Goal: Information Seeking & Learning: Learn about a topic

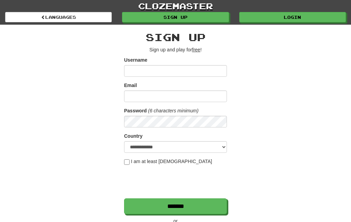
scroll to position [27, 0]
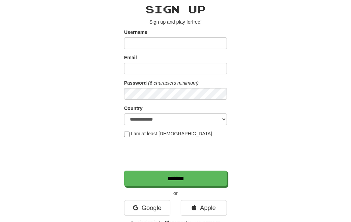
click at [141, 215] on link "Google" at bounding box center [147, 208] width 46 height 16
click at [149, 200] on link "Google" at bounding box center [147, 208] width 46 height 16
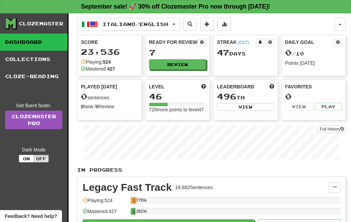
click at [182, 67] on button "Review" at bounding box center [177, 64] width 57 height 10
select select "**"
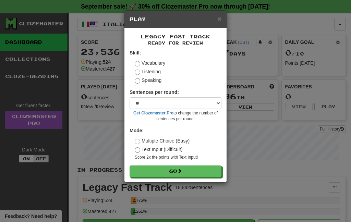
click at [284, 109] on div "× Play Legacy Fast Track Ready for Review Skill: Vocabulary Listening Speaking …" at bounding box center [175, 111] width 351 height 222
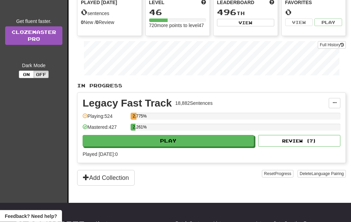
click at [224, 146] on button "Play" at bounding box center [168, 141] width 171 height 12
select select "**"
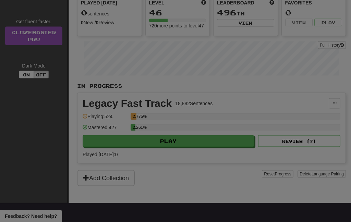
scroll to position [84, 0]
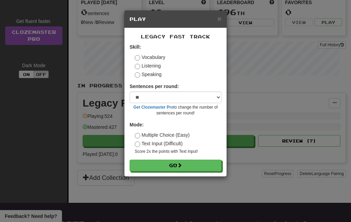
click at [206, 167] on button "Go" at bounding box center [175, 166] width 92 height 12
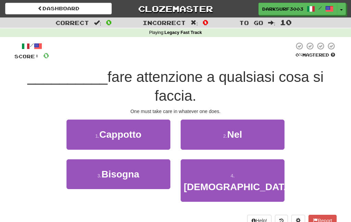
click at [143, 164] on button "3 . Bisogna" at bounding box center [118, 174] width 104 height 30
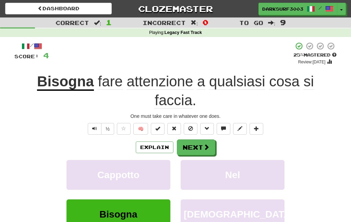
click at [201, 143] on button "Next" at bounding box center [196, 147] width 38 height 16
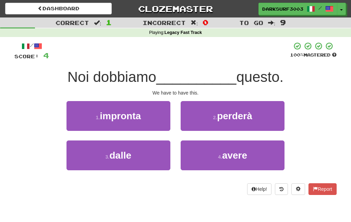
click at [250, 153] on button "4 . avere" at bounding box center [232, 155] width 104 height 30
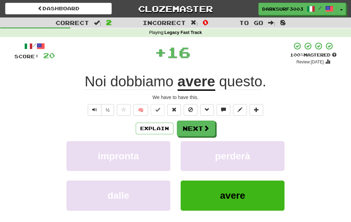
click at [202, 132] on button "Next" at bounding box center [196, 129] width 38 height 16
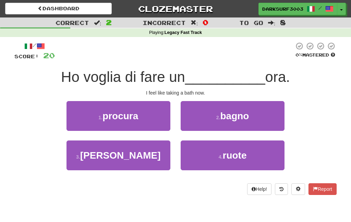
click at [262, 118] on button "2 . bagno" at bounding box center [232, 116] width 104 height 30
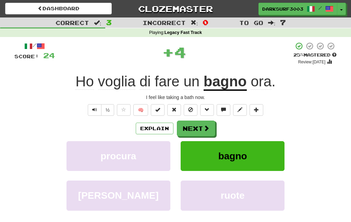
click at [199, 131] on button "Next" at bounding box center [196, 129] width 38 height 16
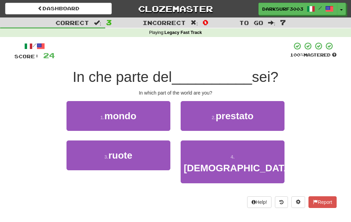
click at [308, 65] on div "/ Score: 24 100 % Mastered In che parte del __________ sei? In which part of th…" at bounding box center [175, 125] width 322 height 166
click at [144, 115] on button "1 . mondo" at bounding box center [118, 116] width 104 height 30
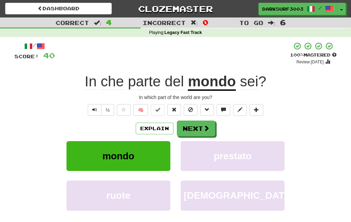
click at [205, 129] on span at bounding box center [206, 128] width 6 height 6
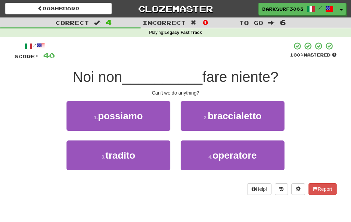
click at [137, 114] on span "possiamo" at bounding box center [120, 116] width 45 height 11
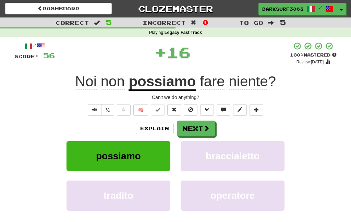
click at [200, 128] on button "Next" at bounding box center [196, 129] width 38 height 16
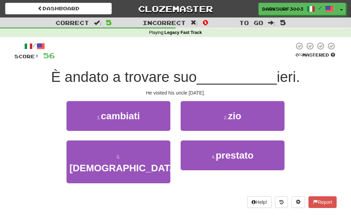
click at [255, 120] on button "2 . zio" at bounding box center [232, 116] width 104 height 30
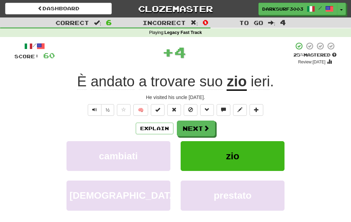
click at [199, 123] on button "Next" at bounding box center [196, 129] width 38 height 16
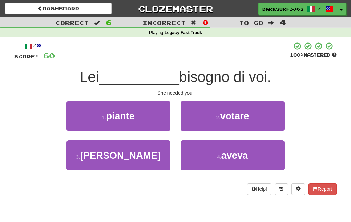
click at [222, 155] on span "aveva" at bounding box center [234, 155] width 27 height 11
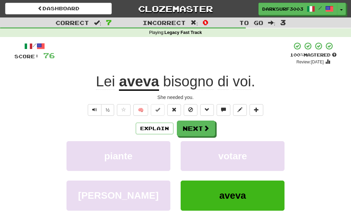
click at [196, 134] on button "Next" at bounding box center [196, 129] width 38 height 16
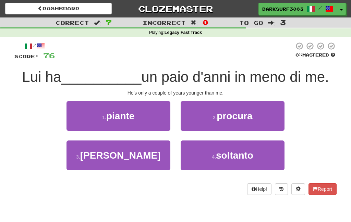
click at [161, 115] on button "1 . piante" at bounding box center [118, 116] width 104 height 30
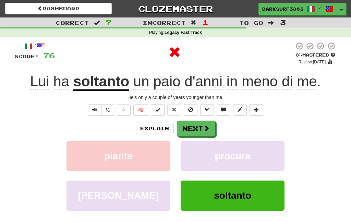
click at [199, 122] on button "Next" at bounding box center [196, 129] width 38 height 16
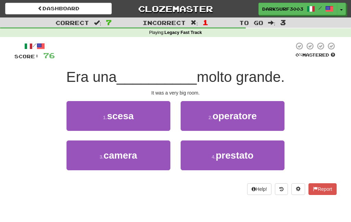
click at [140, 154] on button "3 . camera" at bounding box center [118, 155] width 104 height 30
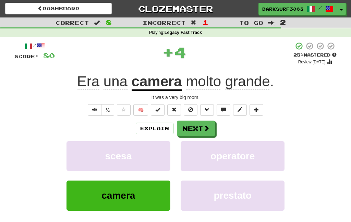
click at [202, 125] on button "Next" at bounding box center [196, 129] width 38 height 16
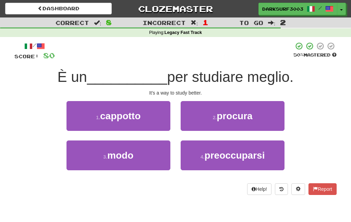
click at [155, 166] on button "3 . modo" at bounding box center [118, 155] width 104 height 30
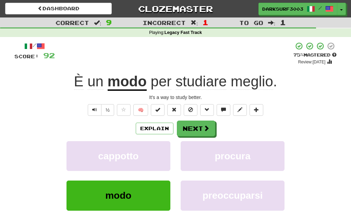
click at [203, 134] on button "Next" at bounding box center [196, 129] width 38 height 16
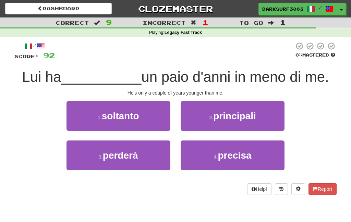
click at [212, 165] on button "4 . precisa" at bounding box center [232, 155] width 104 height 30
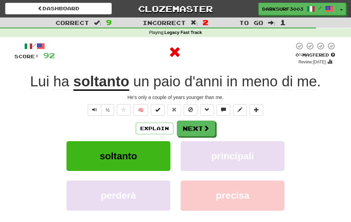
click at [201, 124] on button "Next" at bounding box center [196, 129] width 38 height 16
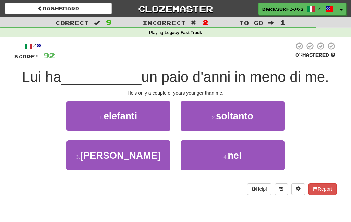
click at [232, 112] on span "soltanto" at bounding box center [234, 116] width 37 height 11
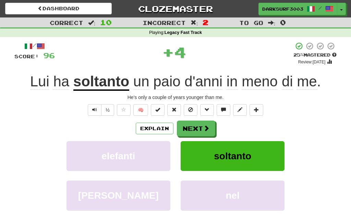
click at [206, 125] on span at bounding box center [206, 128] width 6 height 6
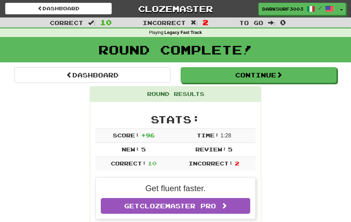
click at [145, 73] on link "Dashboard" at bounding box center [92, 75] width 156 height 16
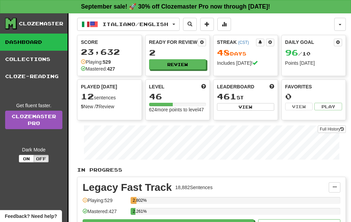
click at [180, 62] on button "Review" at bounding box center [177, 64] width 57 height 10
select select "**"
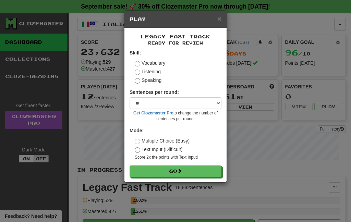
click at [176, 170] on button "Go" at bounding box center [175, 171] width 92 height 12
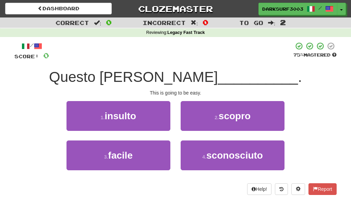
click at [148, 150] on button "3 . facile" at bounding box center [118, 155] width 104 height 30
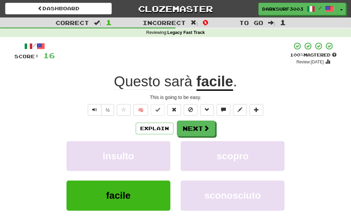
click at [190, 127] on button "Next" at bounding box center [196, 129] width 38 height 16
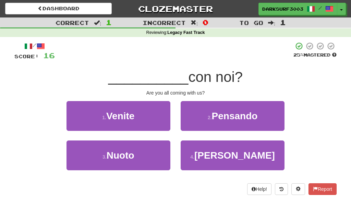
click at [153, 117] on button "1 . Venite" at bounding box center [118, 116] width 104 height 30
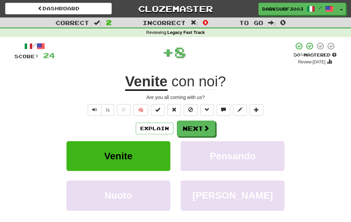
click at [202, 132] on button "Next" at bounding box center [196, 129] width 38 height 16
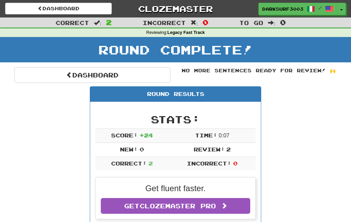
click at [141, 70] on link "Dashboard" at bounding box center [92, 75] width 156 height 16
